Goal: Transaction & Acquisition: Book appointment/travel/reservation

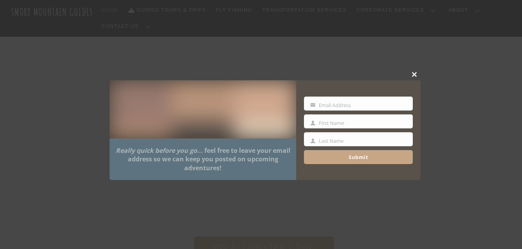
scroll to position [31, 0]
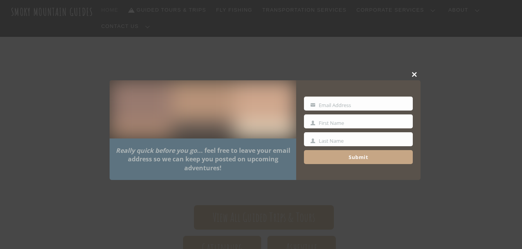
click at [415, 72] on button "Close this module" at bounding box center [415, 75] width 12 height 12
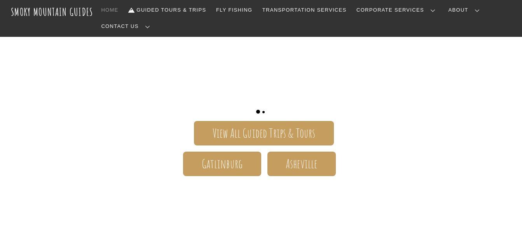
scroll to position [118, 0]
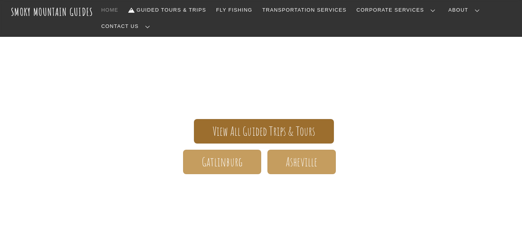
click at [274, 127] on span "View All Guided Trips & Tours" at bounding box center [264, 131] width 103 height 8
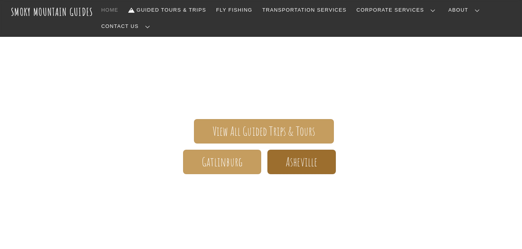
click at [292, 158] on span "Asheville" at bounding box center [301, 162] width 31 height 8
